Goal: Transaction & Acquisition: Purchase product/service

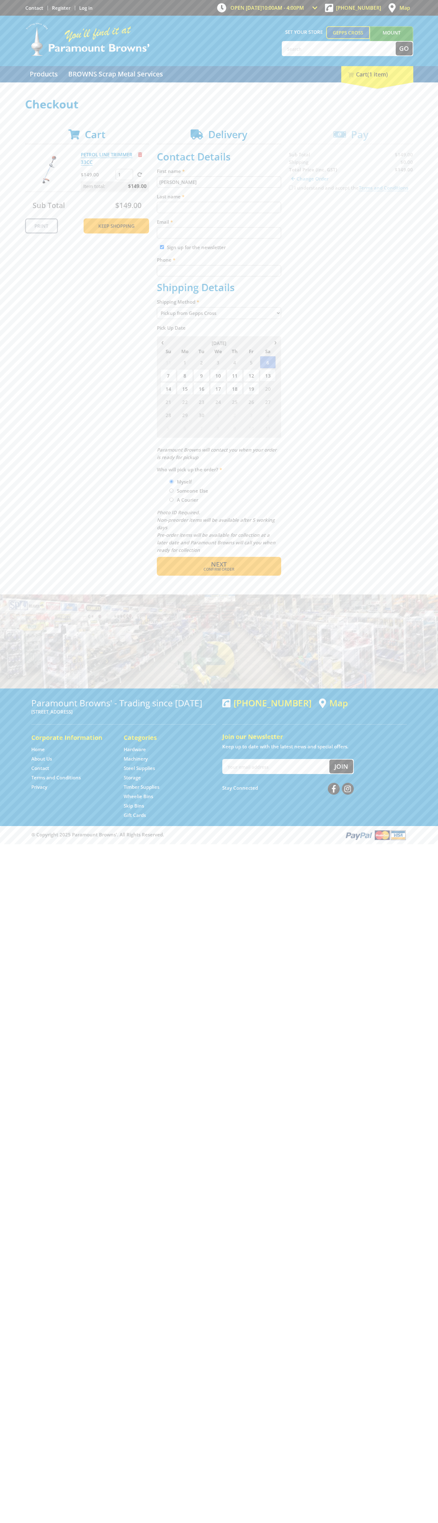
type input "[PERSON_NAME]"
type input "[EMAIL_ADDRESS][DOMAIN_NAME]"
type input "0293744000"
click at [219, 564] on span "Next" at bounding box center [219, 564] width 16 height 8
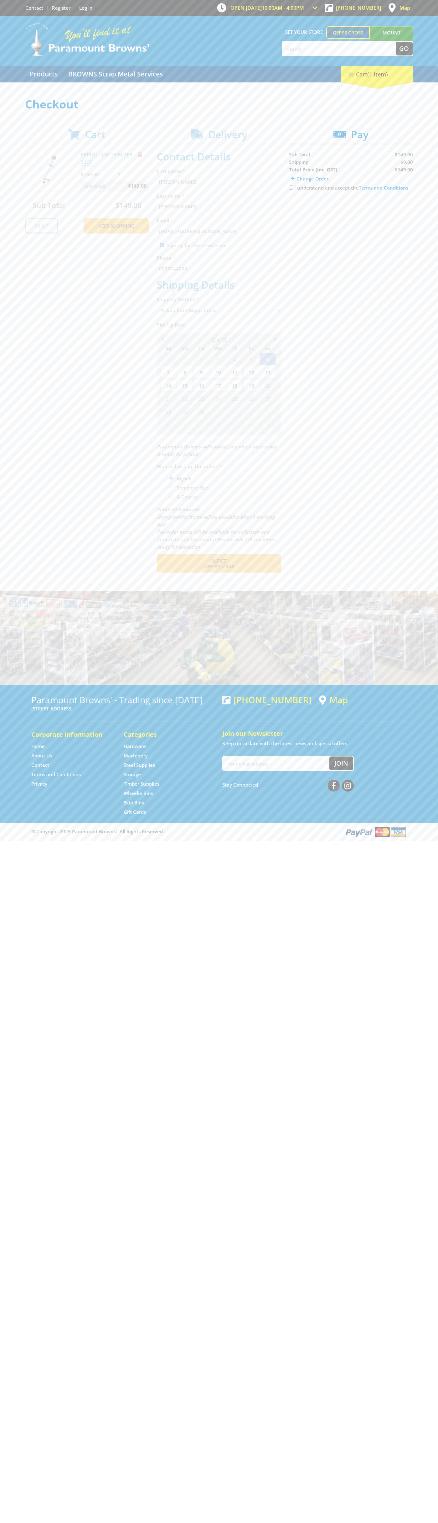
click at [291, 188] on input "I understand and accept the Terms and Conditions" at bounding box center [291, 188] width 4 height 4
checkbox input "true"
click at [308, 207] on span "Credit Card" at bounding box center [302, 207] width 27 height 7
click at [351, 207] on img at bounding box center [347, 207] width 14 height 8
type input "[CREDIT_CARD_NUMBER]"
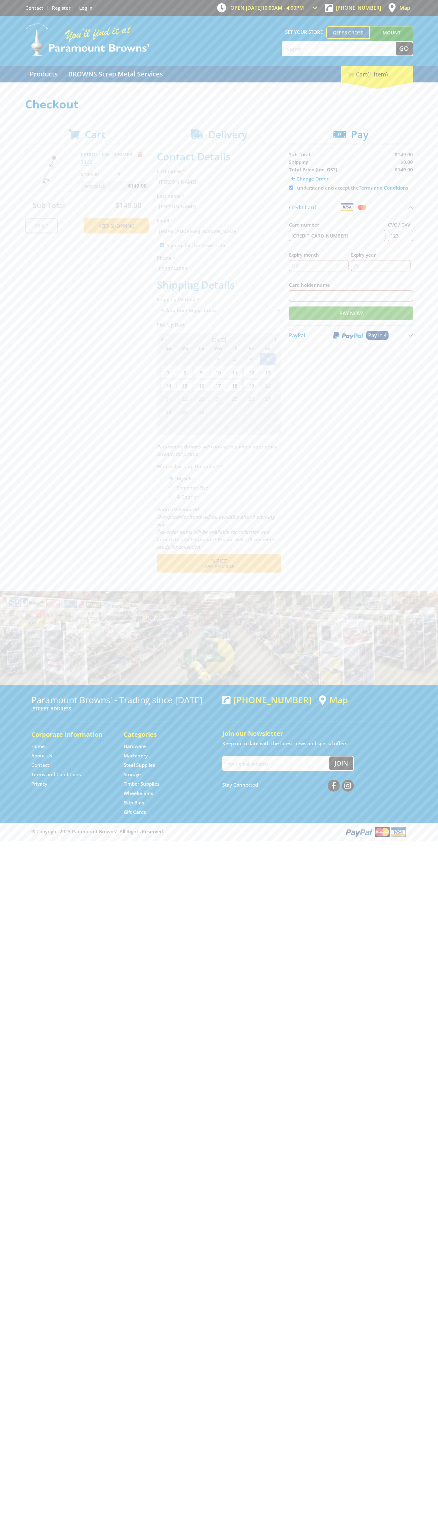
type input "123"
type input "[PERSON_NAME]"
